Goal: Navigation & Orientation: Find specific page/section

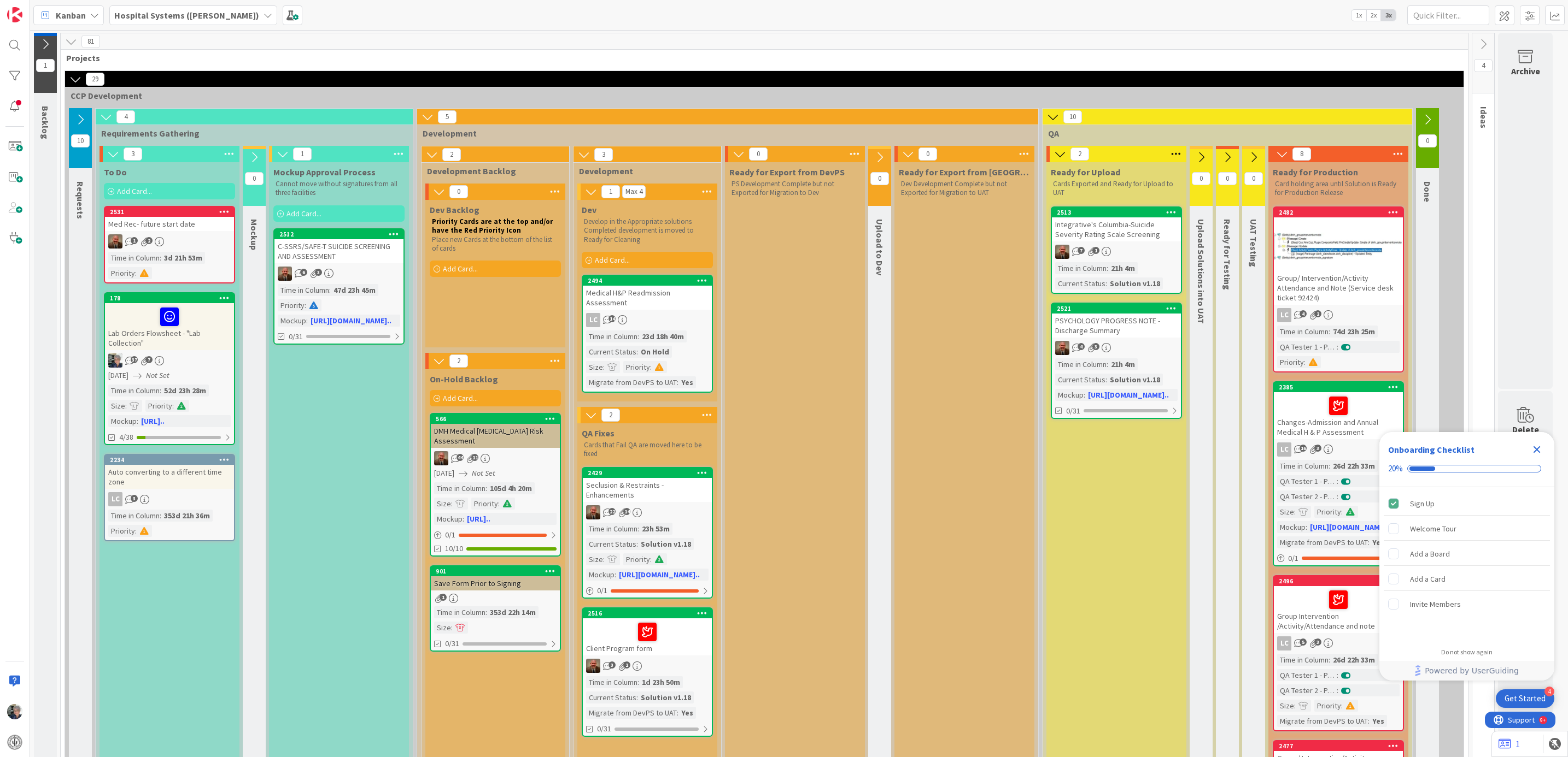
scroll to position [82, 0]
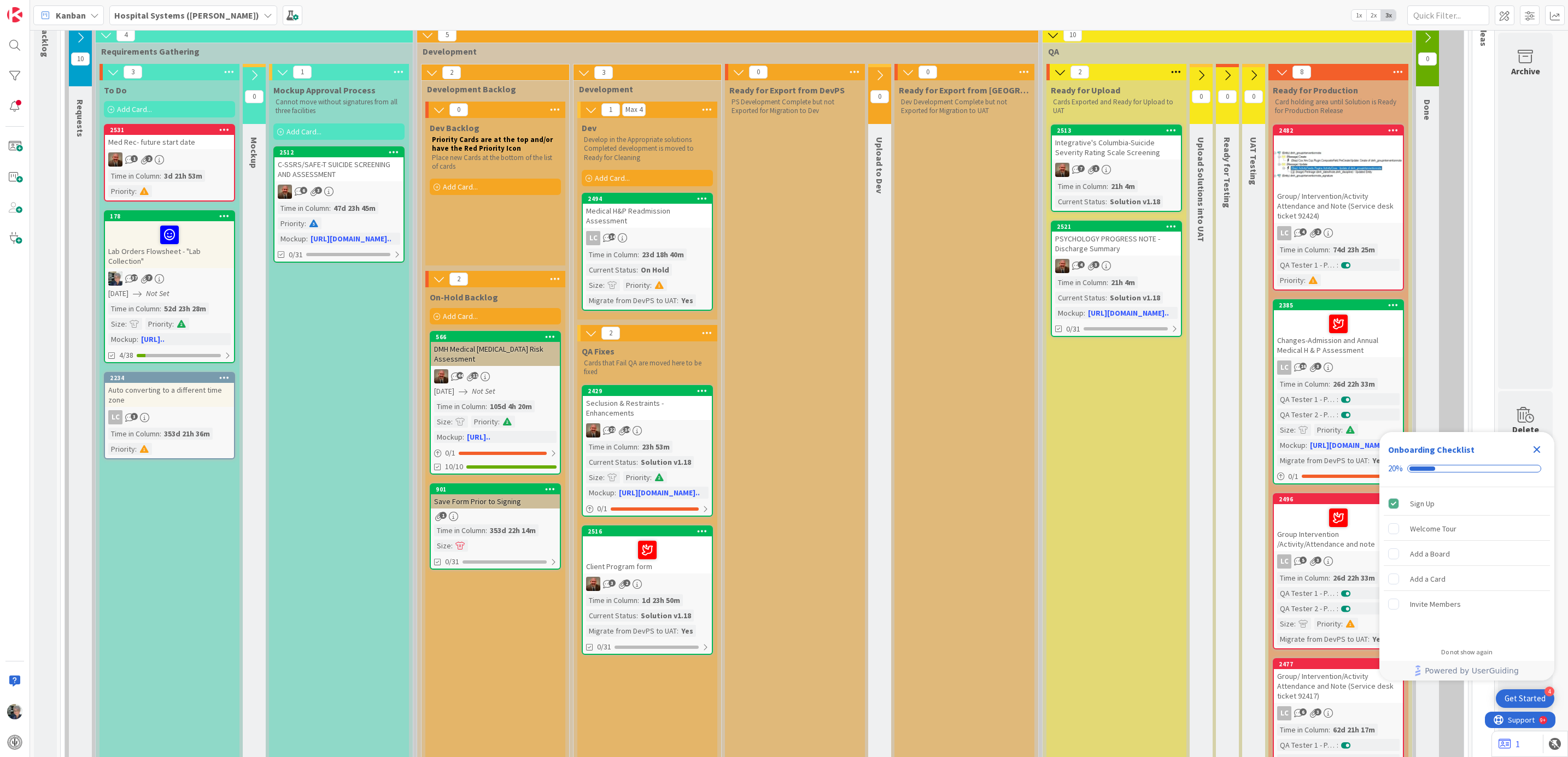
click at [194, 166] on div "1 2" at bounding box center [169, 159] width 129 height 14
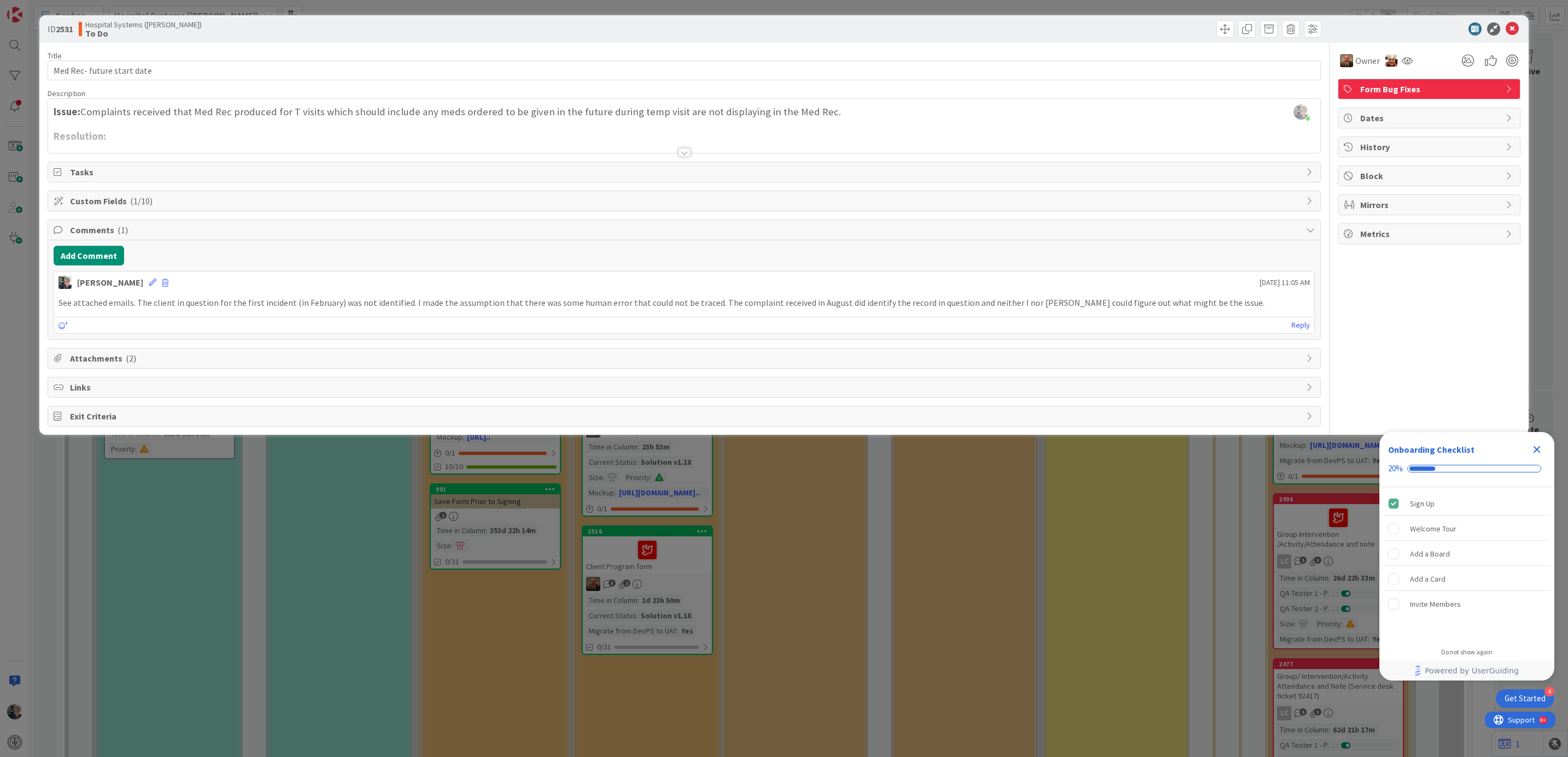
click at [682, 150] on div at bounding box center [685, 152] width 12 height 9
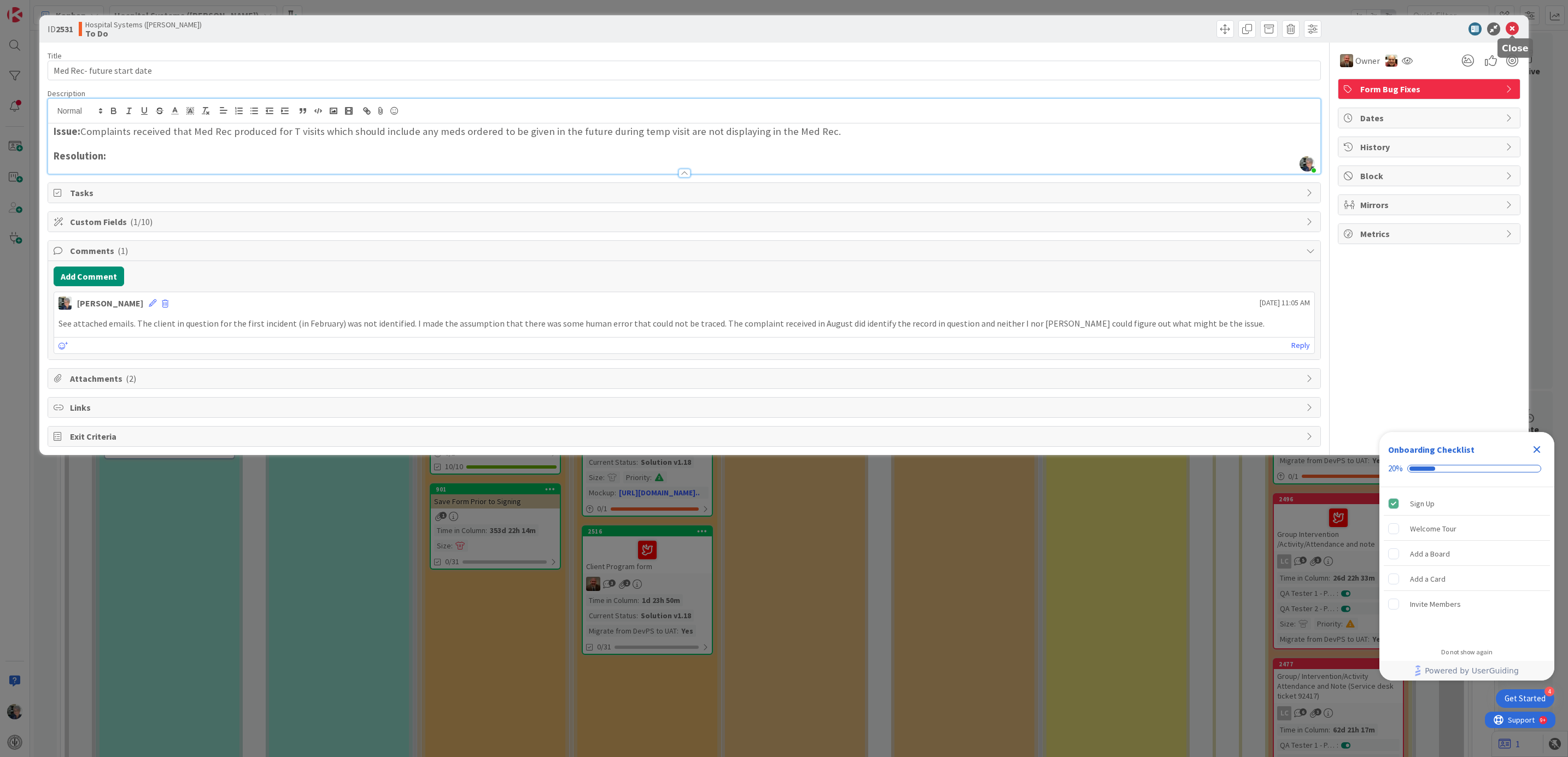
click at [1513, 23] on icon at bounding box center [1512, 29] width 13 height 13
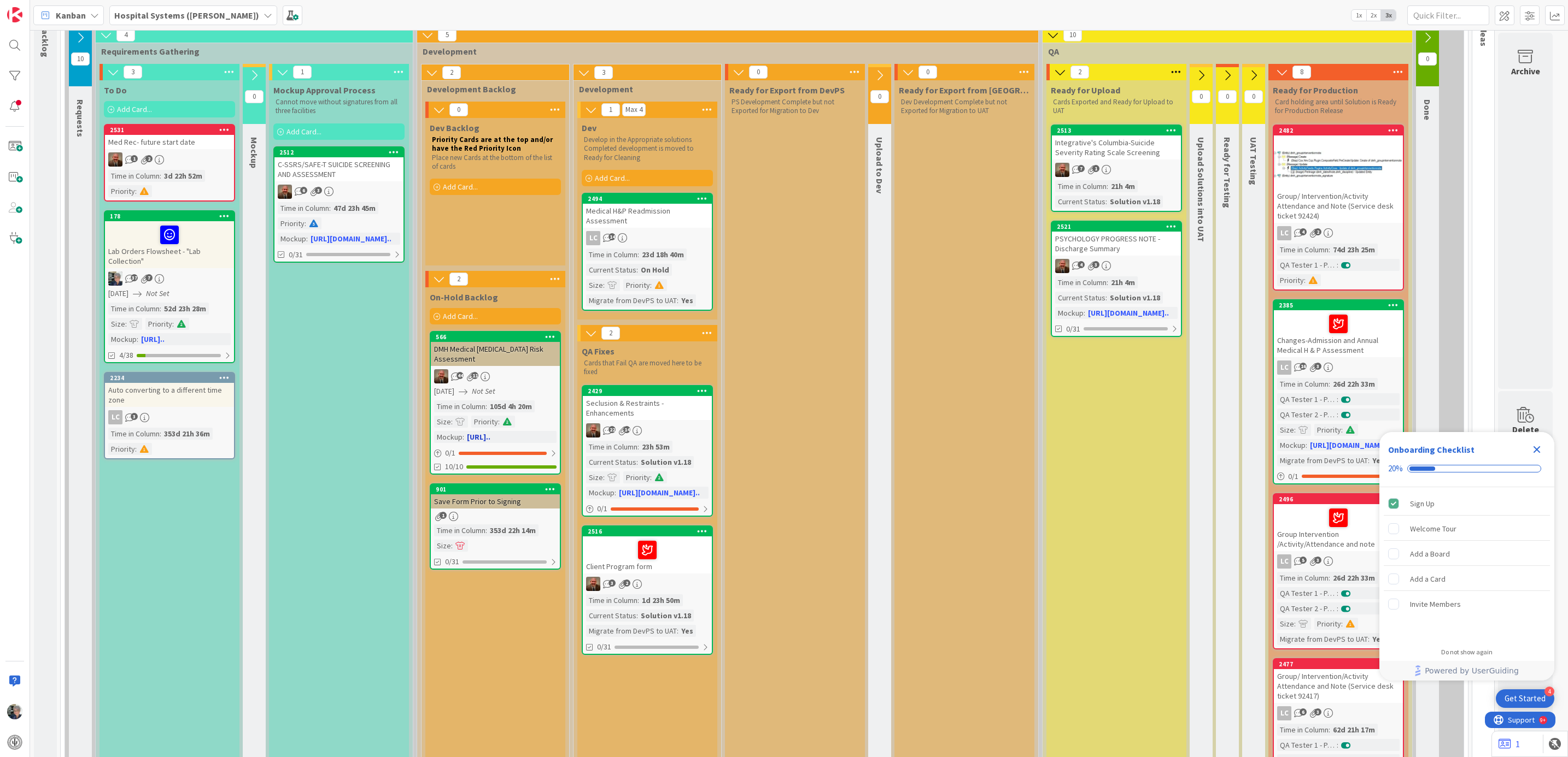
click at [514, 365] on div "DMH Medical [MEDICAL_DATA] Risk Assessment" at bounding box center [495, 354] width 129 height 24
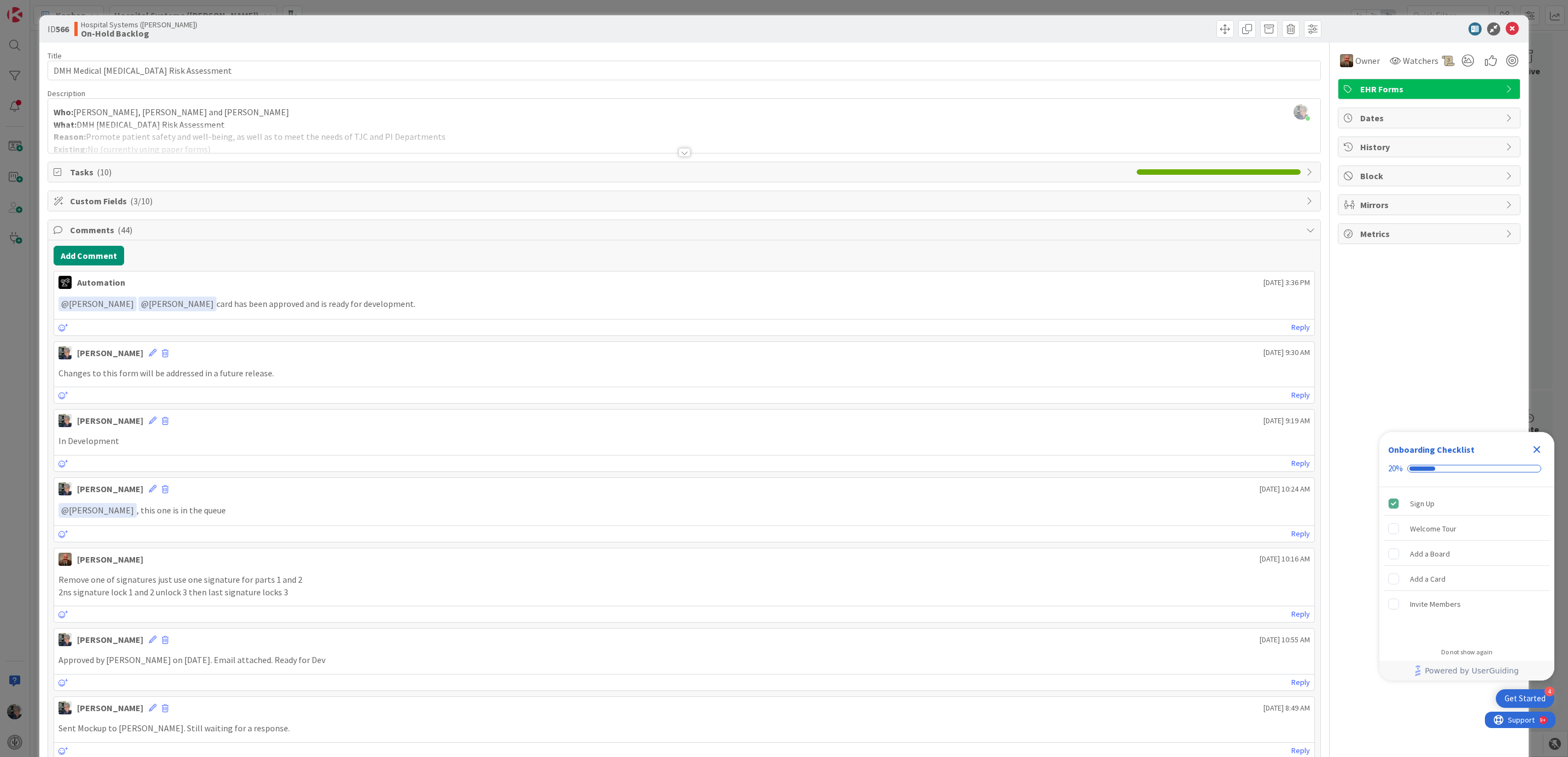
click at [679, 153] on div at bounding box center [685, 152] width 12 height 9
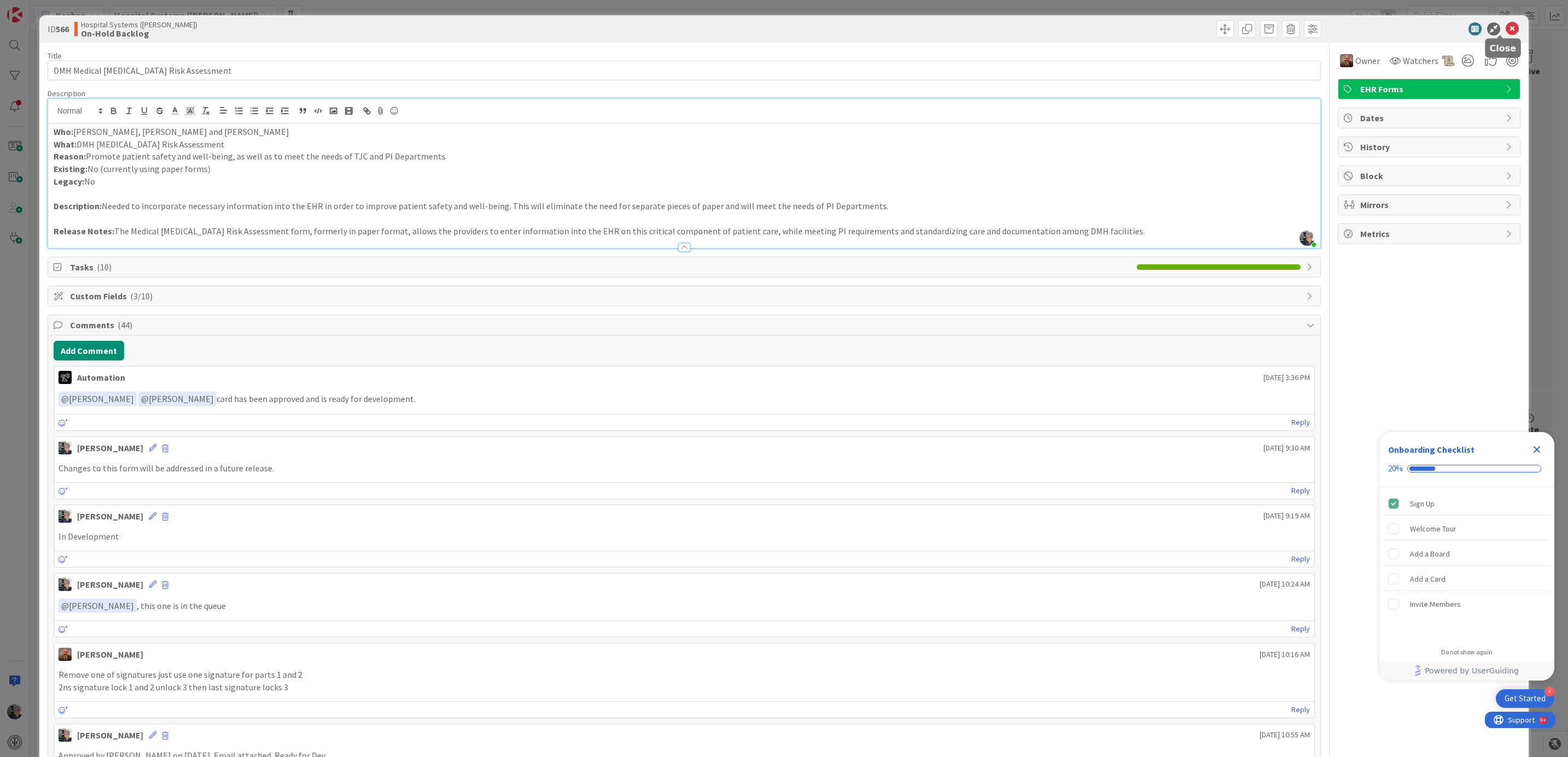
click at [1506, 26] on icon at bounding box center [1512, 29] width 13 height 13
